Goal: Information Seeking & Learning: Find specific page/section

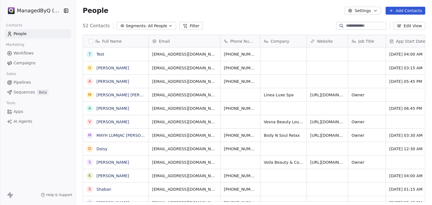
scroll to position [176, 352]
click at [27, 13] on html "ManagedByQ (FZE) Contacts People Marketing Workflows Campaigns Sales Pipelines …" at bounding box center [216, 102] width 432 height 205
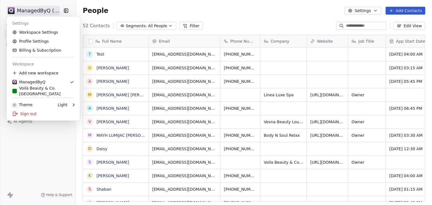
click at [188, 9] on html "ManagedByQ (FZE) Contacts People Marketing Workflows Campaigns Sales Pipelines …" at bounding box center [216, 102] width 432 height 205
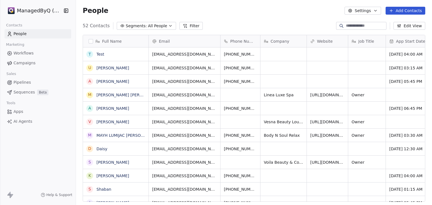
click at [24, 54] on span "Workflows" at bounding box center [24, 53] width 20 height 6
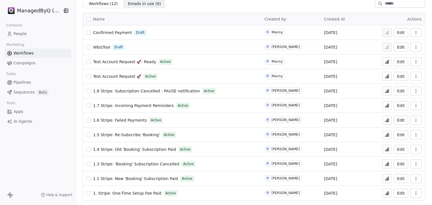
scroll to position [23, 0]
click at [385, 165] on icon at bounding box center [387, 164] width 5 height 5
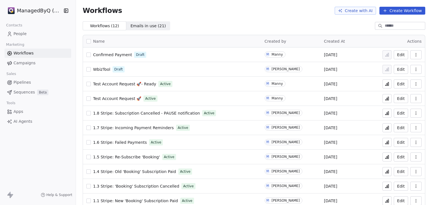
click at [276, 205] on td "M Manuel Juban Jr." at bounding box center [290, 201] width 59 height 15
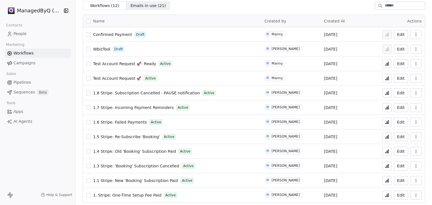
scroll to position [23, 0]
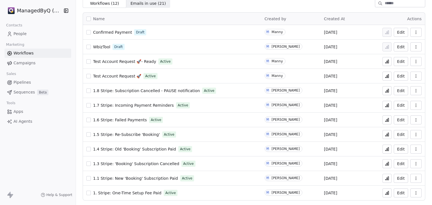
click at [388, 164] on icon at bounding box center [388, 163] width 1 height 3
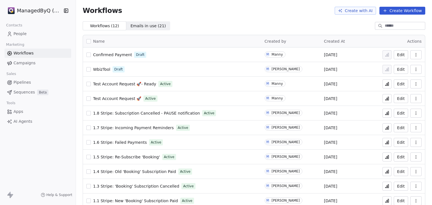
click at [35, 35] on link "People" at bounding box center [38, 33] width 67 height 9
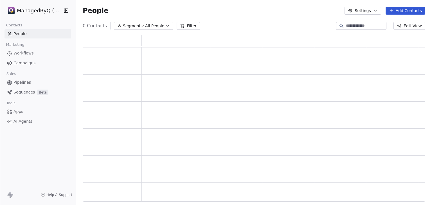
scroll to position [163, 338]
click at [353, 28] on input at bounding box center [365, 26] width 39 height 6
paste input "**********"
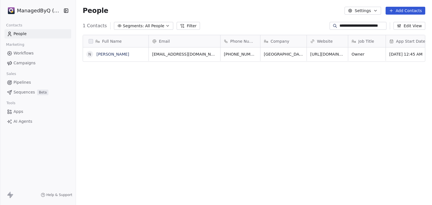
scroll to position [176, 352]
type input "**********"
click at [114, 54] on link "Nenita Quirimit" at bounding box center [113, 54] width 33 height 5
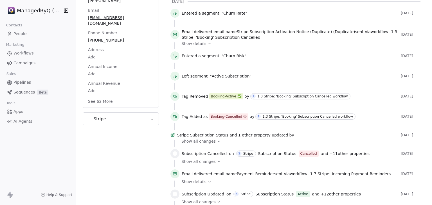
scroll to position [141, 0]
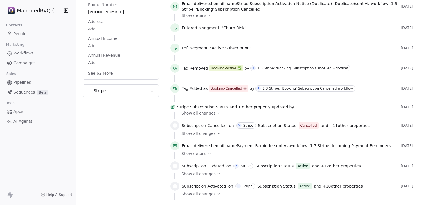
click at [309, 116] on div "Show all changes" at bounding box center [299, 114] width 235 height 6
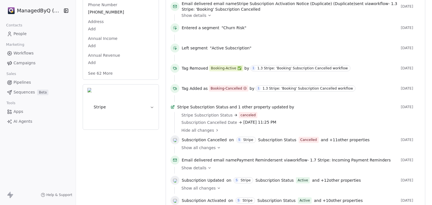
click at [200, 150] on span "Show all changes" at bounding box center [199, 148] width 34 height 6
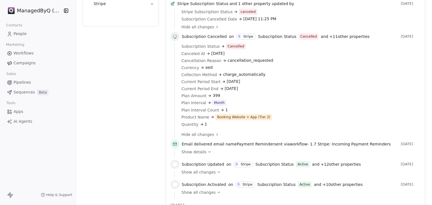
scroll to position [253, 0]
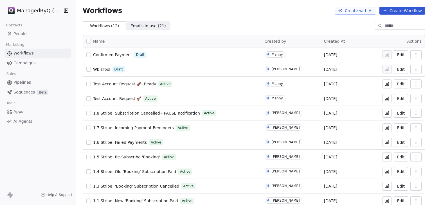
click at [47, 14] on html "ManagedByQ (FZE) Contacts People Marketing Workflows Campaigns Sales Pipelines …" at bounding box center [216, 102] width 432 height 205
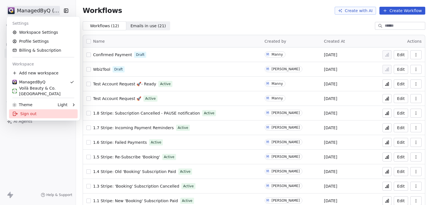
click at [44, 114] on div "Sign out" at bounding box center [43, 113] width 69 height 9
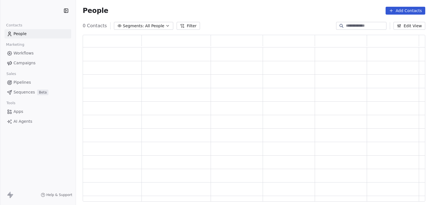
scroll to position [163, 338]
